Goal: Transaction & Acquisition: Purchase product/service

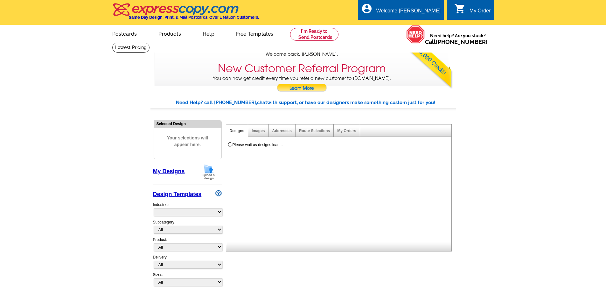
select select "785"
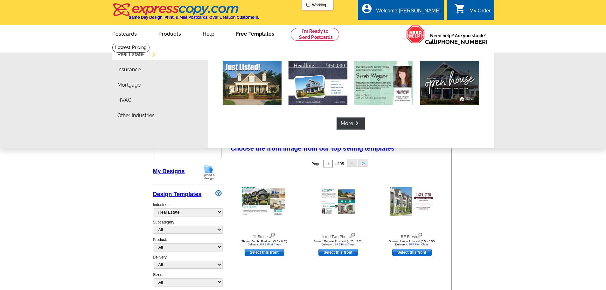
click at [255, 34] on link "Free Templates" at bounding box center [255, 33] width 58 height 15
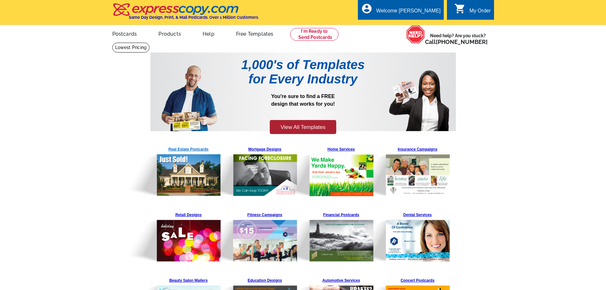
scroll to position [32, 0]
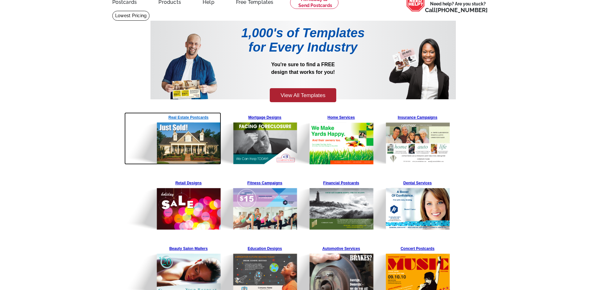
click at [192, 131] on img at bounding box center [172, 138] width 97 height 52
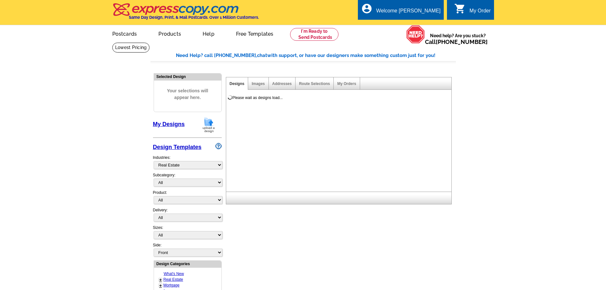
select select "785"
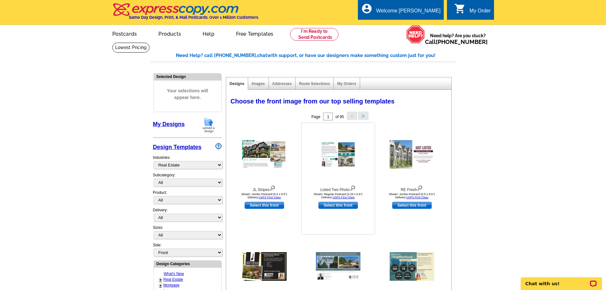
click at [336, 154] on img at bounding box center [338, 154] width 36 height 27
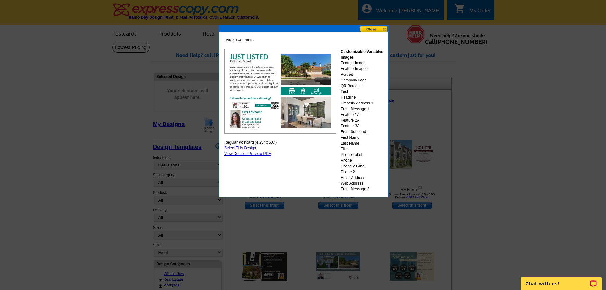
click at [371, 31] on button at bounding box center [374, 29] width 28 height 6
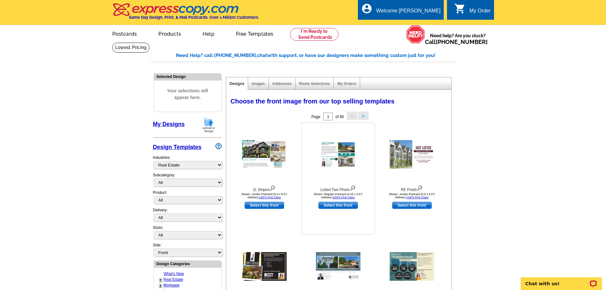
scroll to position [95, 0]
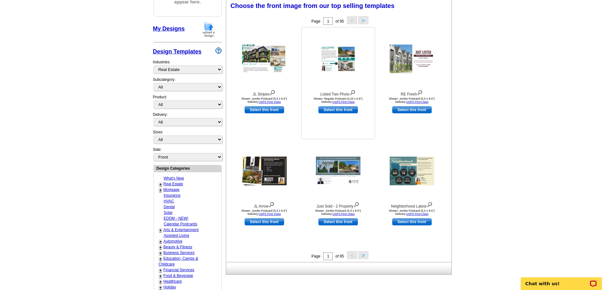
click at [337, 111] on link "Select this front" at bounding box center [337, 109] width 39 height 7
select select "1"
select select "back"
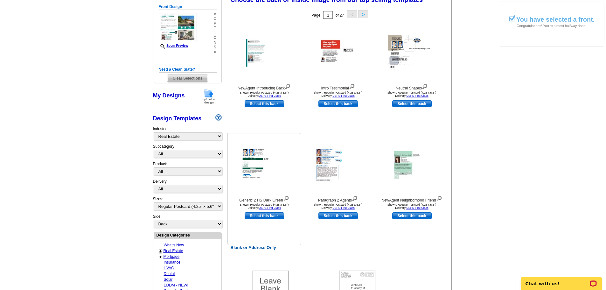
scroll to position [159, 0]
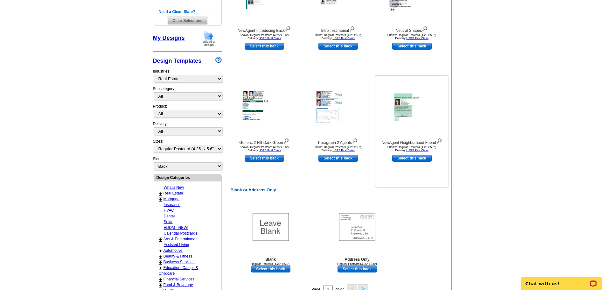
click at [403, 108] on img at bounding box center [412, 107] width 36 height 28
